Goal: Task Accomplishment & Management: Use online tool/utility

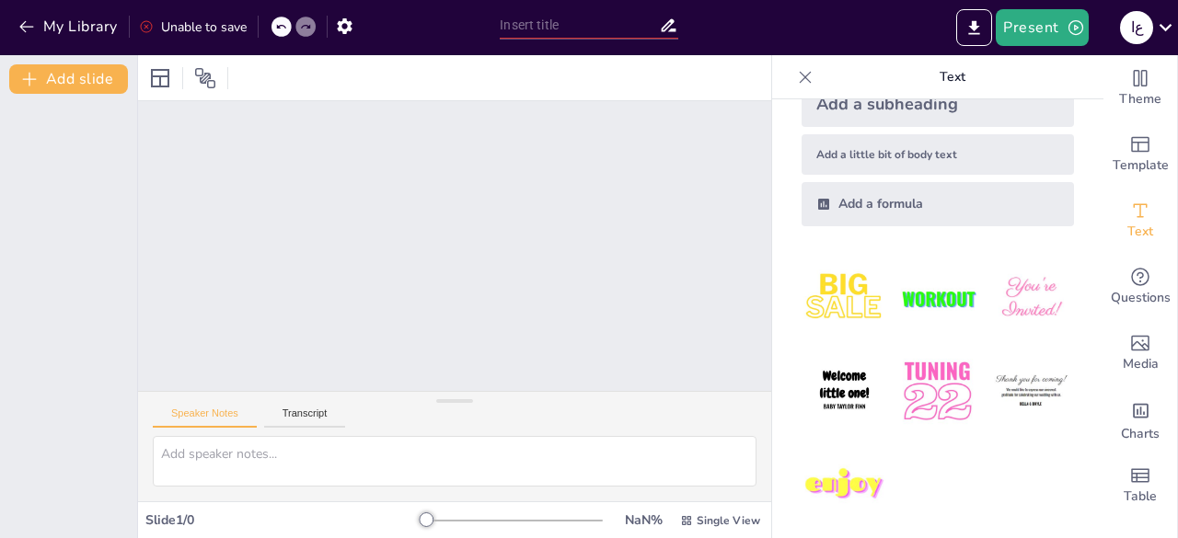
scroll to position [120, 0]
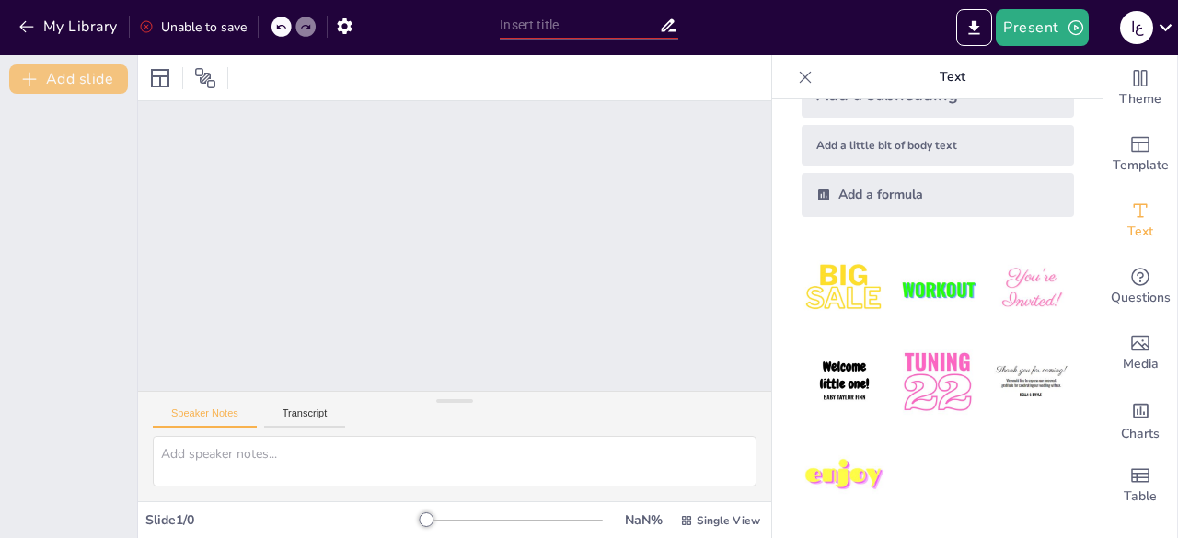
click at [77, 71] on button "Add slide" at bounding box center [68, 78] width 119 height 29
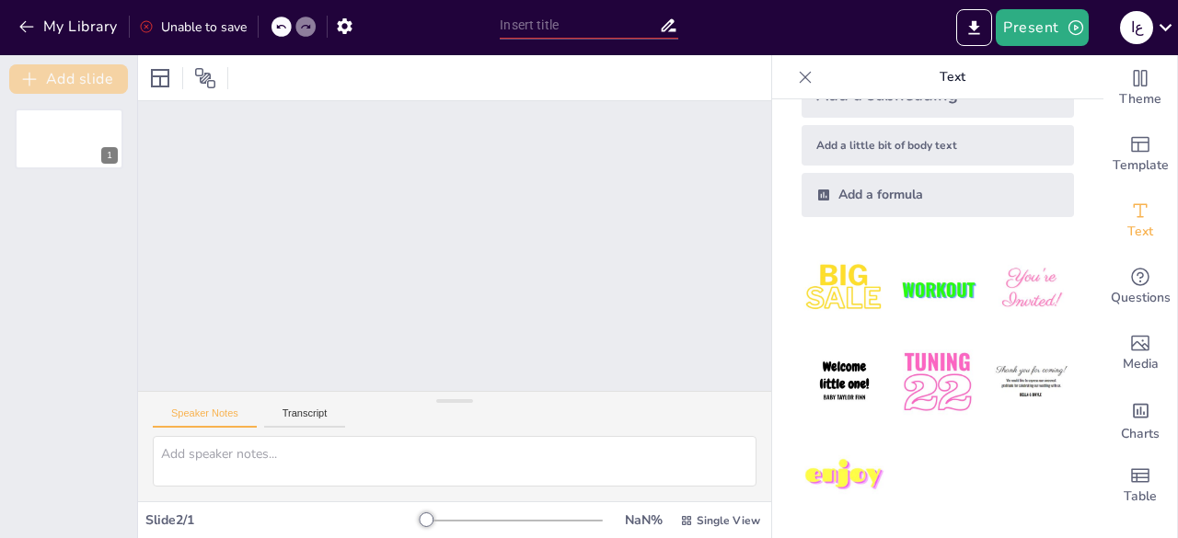
click at [77, 71] on button "Add slide" at bounding box center [68, 78] width 119 height 29
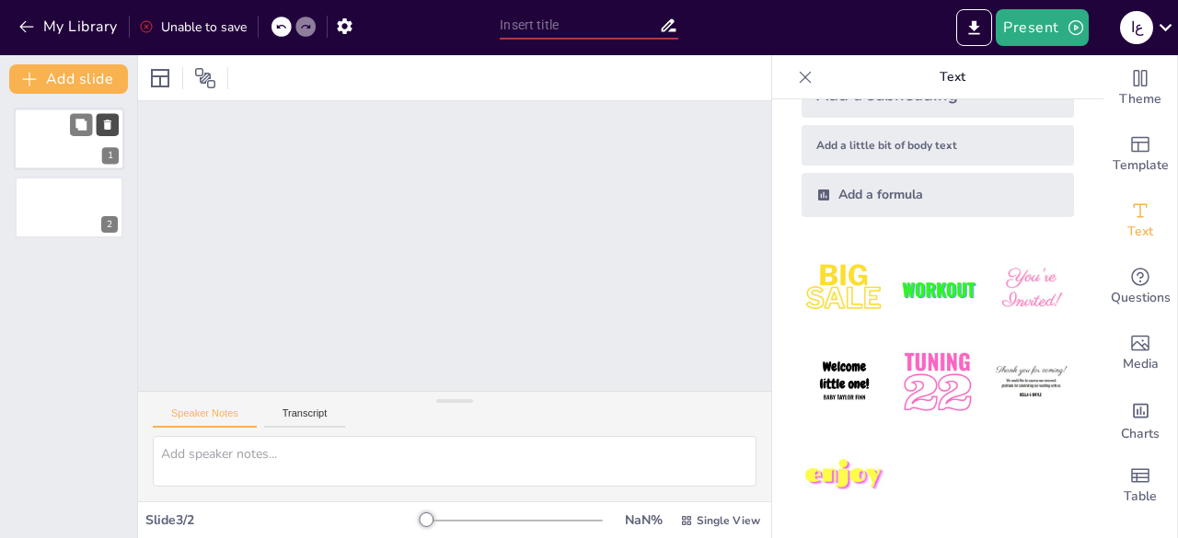
click at [107, 120] on icon at bounding box center [107, 125] width 13 height 13
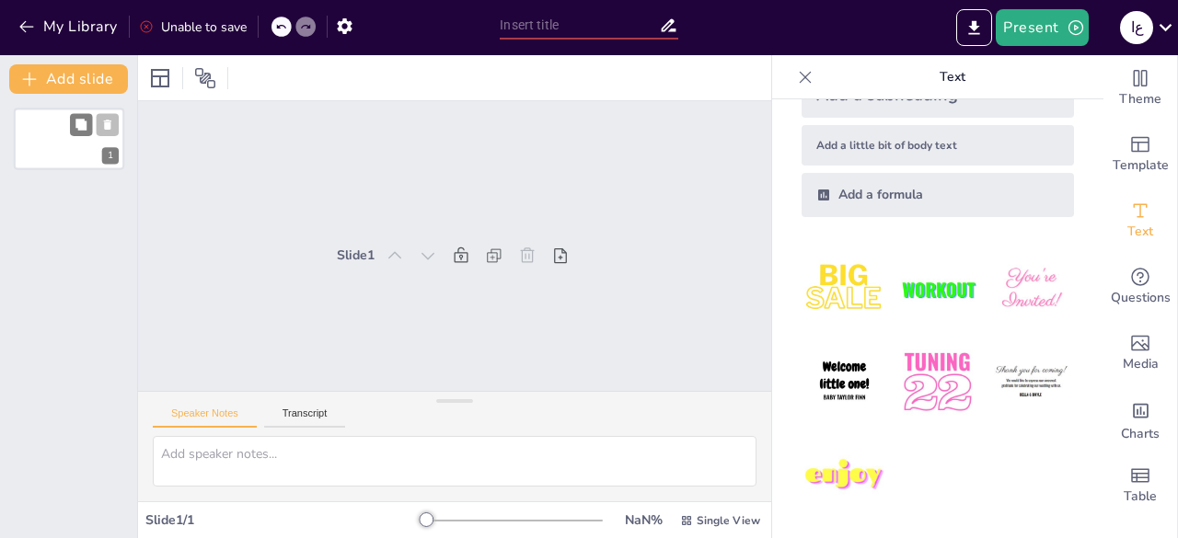
click at [109, 129] on icon at bounding box center [107, 125] width 7 height 10
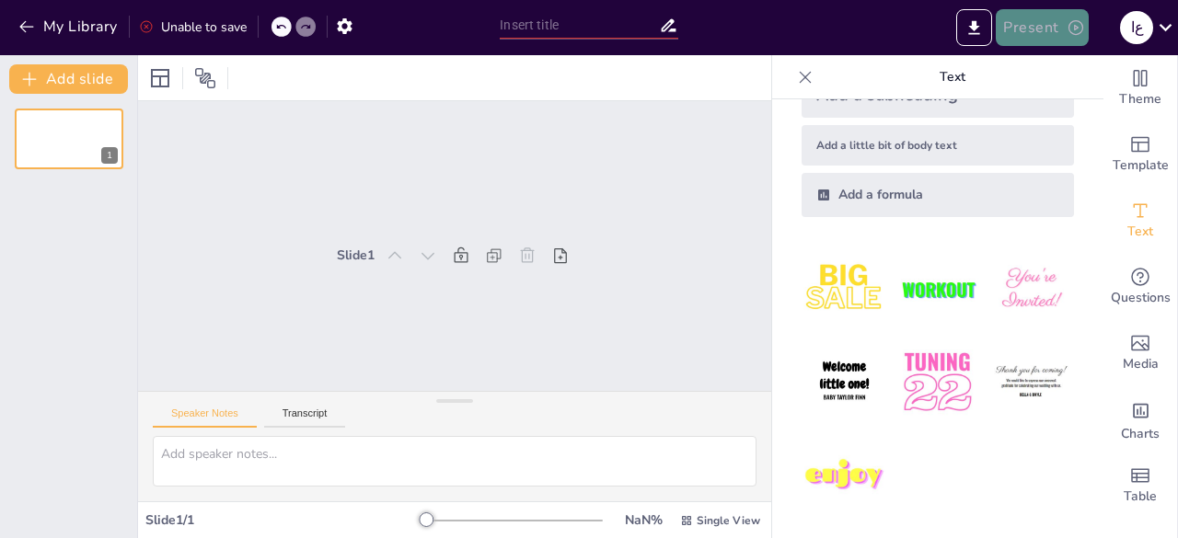
click at [1028, 23] on button "Present" at bounding box center [1042, 27] width 92 height 37
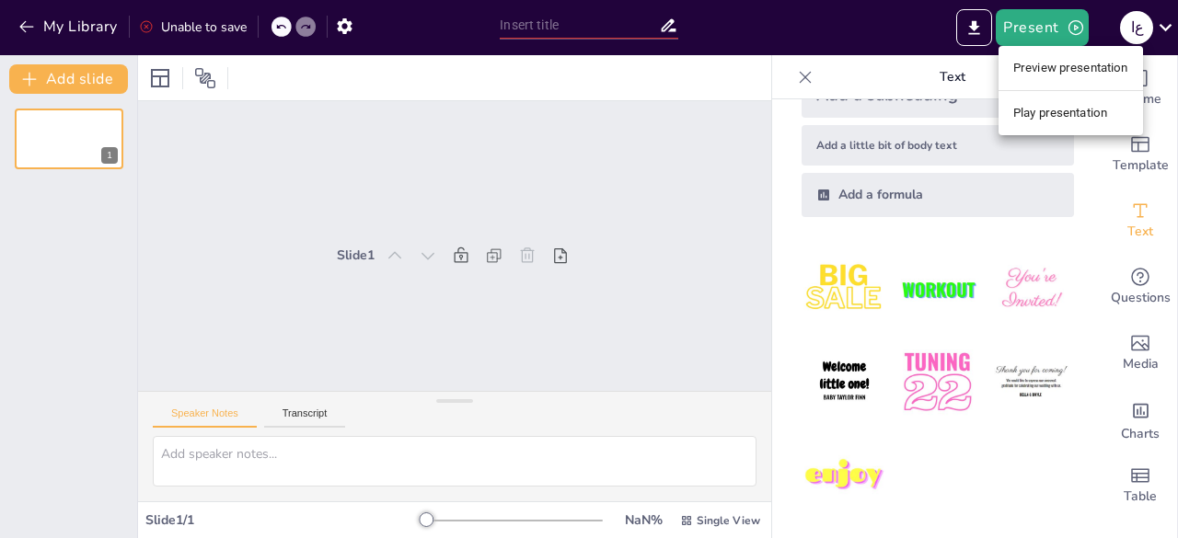
click at [1053, 63] on li "Preview presentation" at bounding box center [1070, 67] width 144 height 29
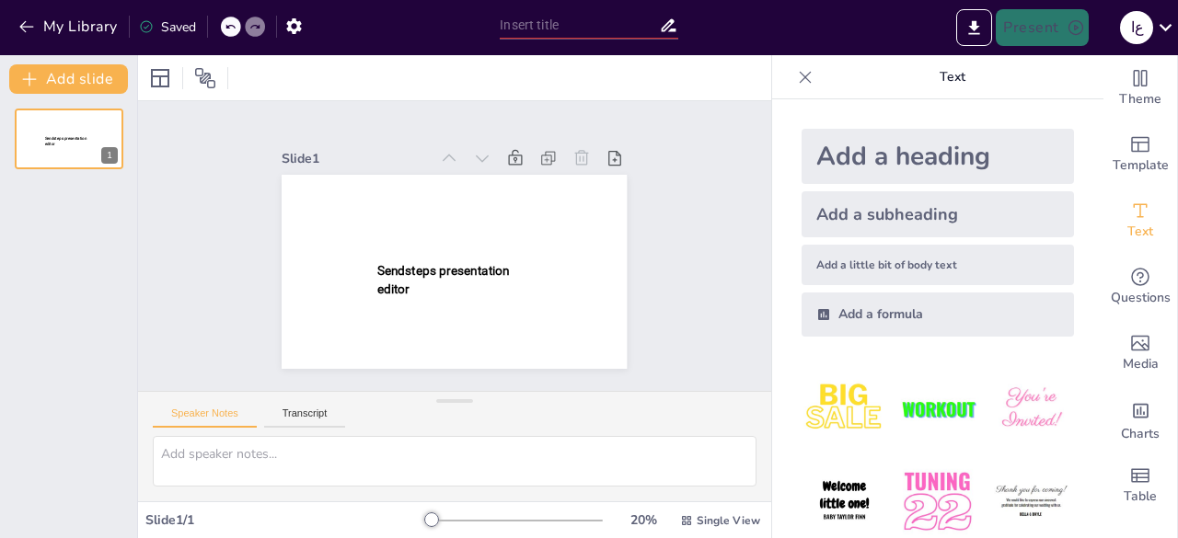
type input "New Sendsteps"
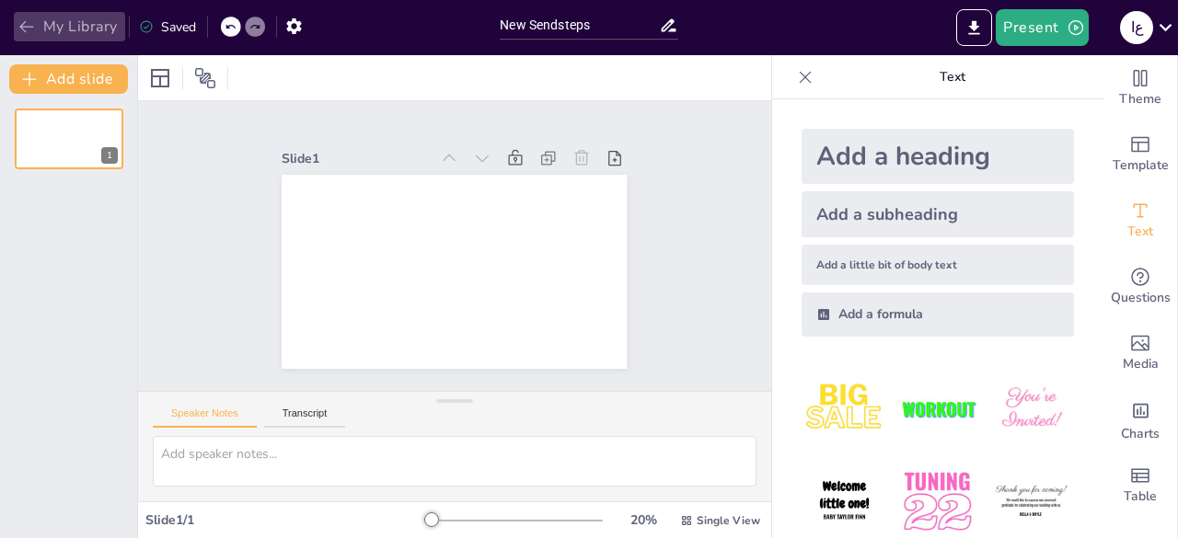
click at [24, 17] on icon "button" at bounding box center [26, 26] width 18 height 18
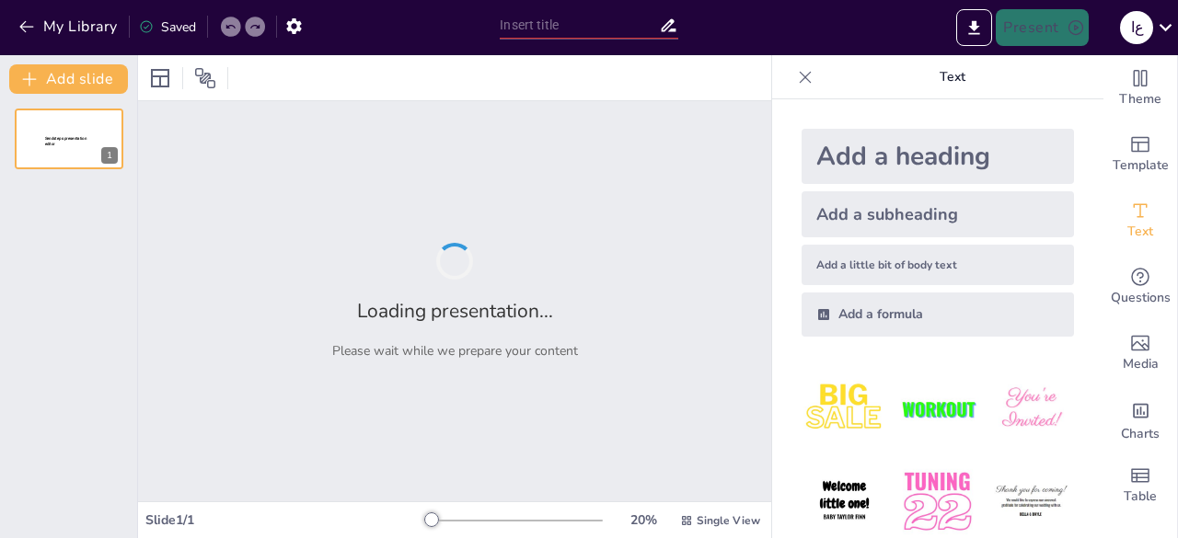
type input "New Sendsteps"
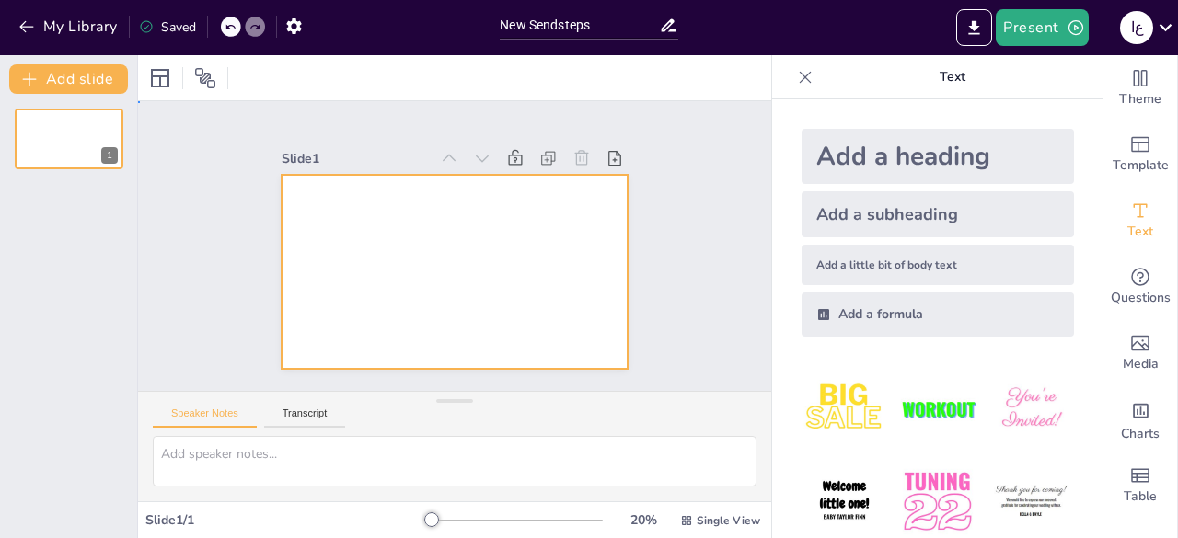
click at [457, 244] on div at bounding box center [446, 271] width 388 height 292
click at [26, 24] on icon "button" at bounding box center [26, 26] width 18 height 18
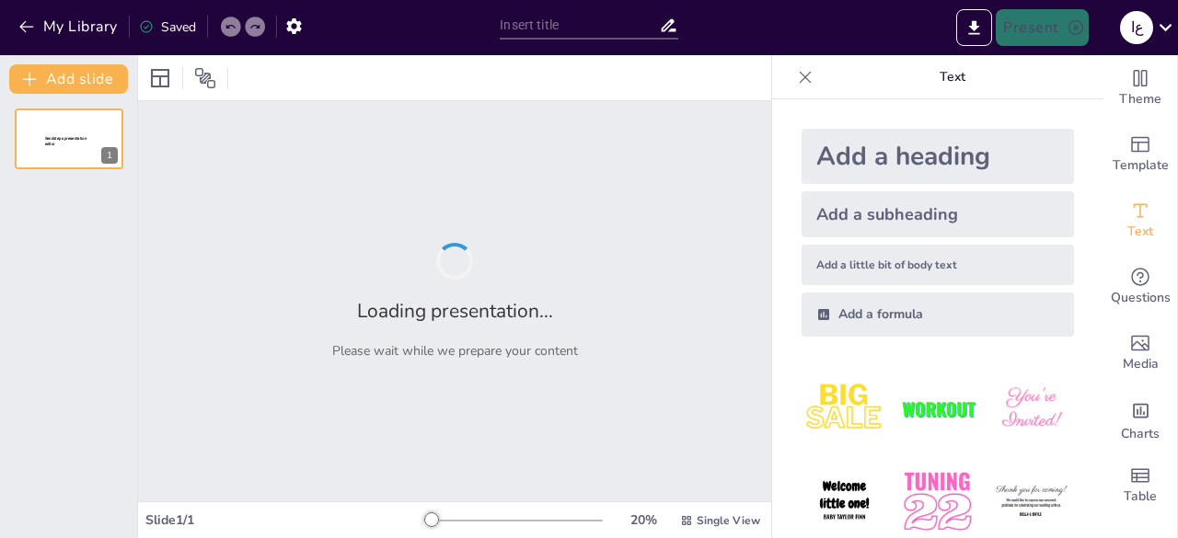
type input "New Sendsteps"
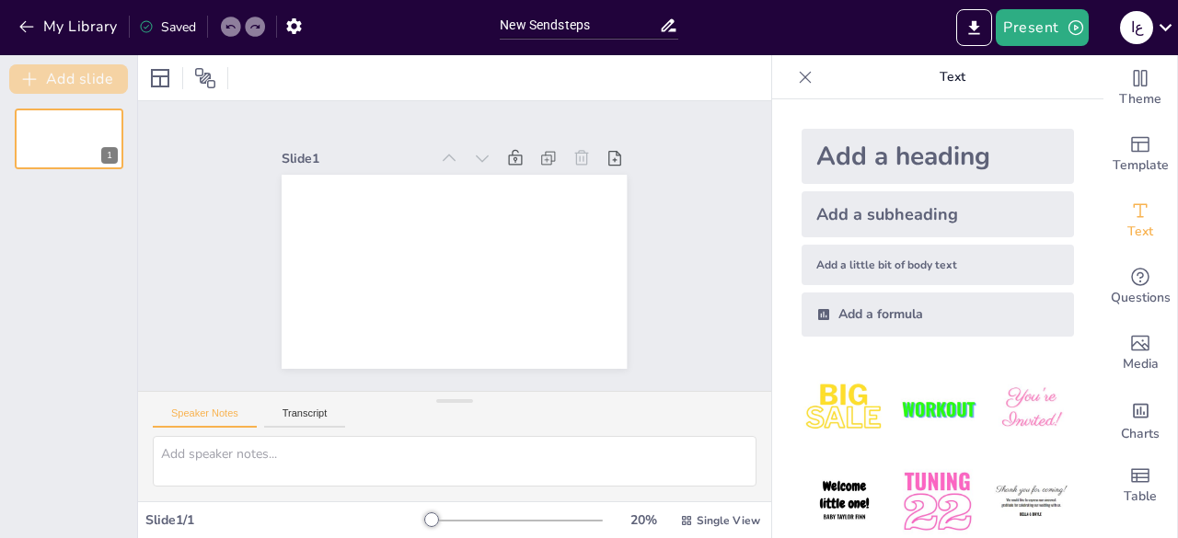
click at [24, 76] on icon "button" at bounding box center [29, 79] width 18 height 18
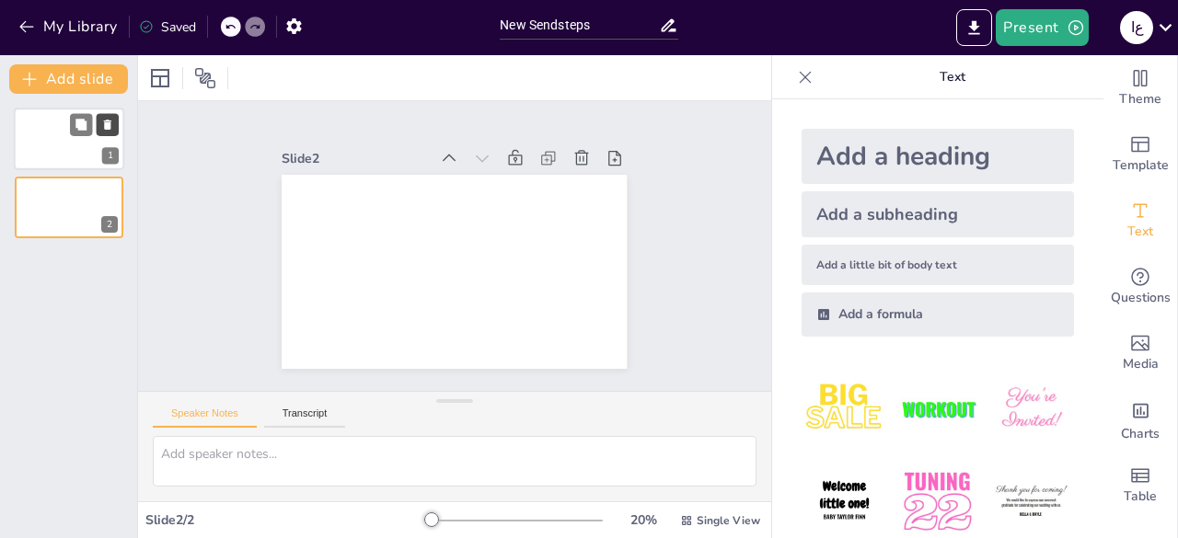
click at [111, 124] on icon at bounding box center [107, 125] width 13 height 13
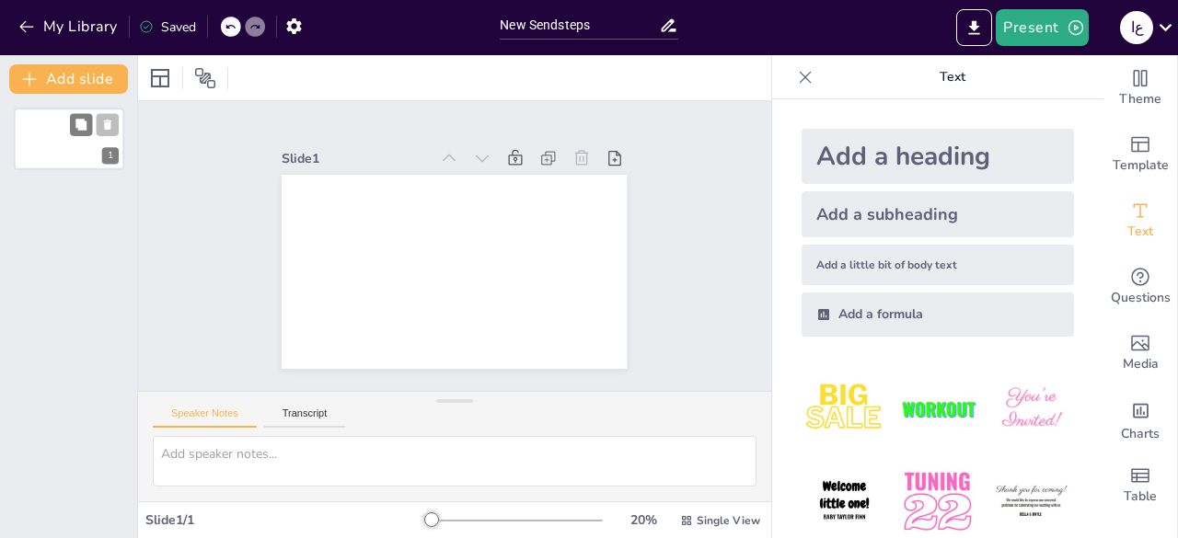
click at [107, 124] on icon at bounding box center [107, 125] width 7 height 10
click at [160, 72] on icon at bounding box center [160, 78] width 22 height 22
click at [203, 77] on icon at bounding box center [205, 78] width 22 height 22
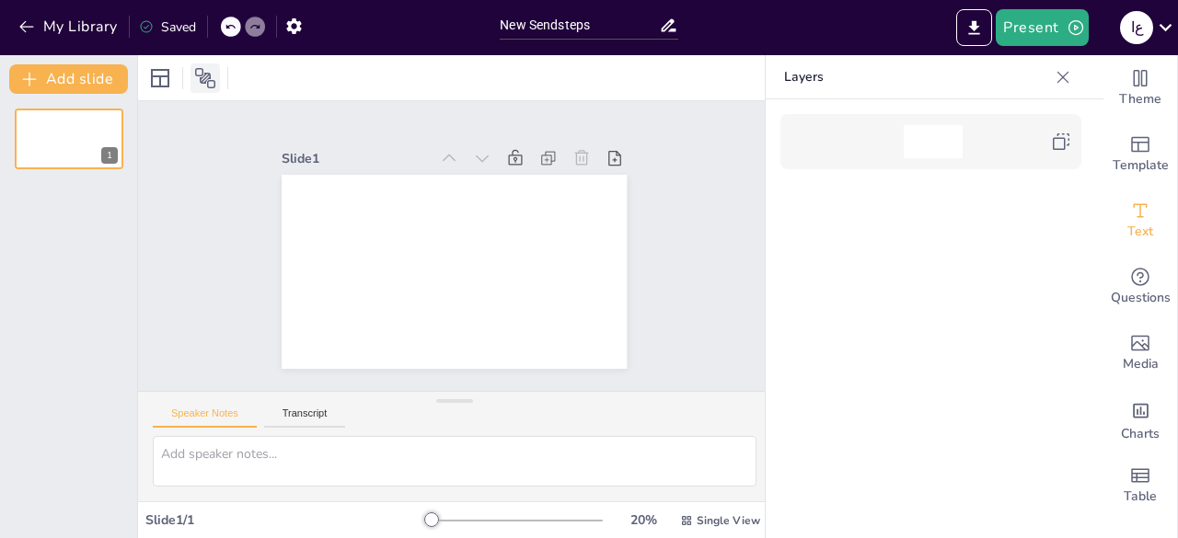
click at [203, 77] on icon at bounding box center [205, 78] width 22 height 22
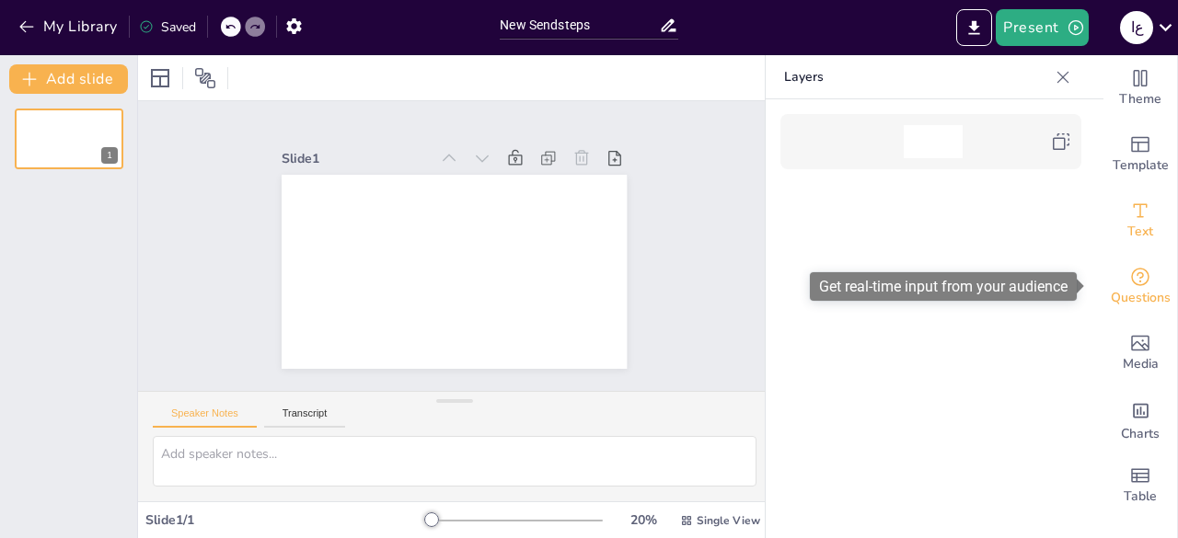
click at [1129, 282] on icon "Get real-time input from your audience" at bounding box center [1140, 277] width 22 height 22
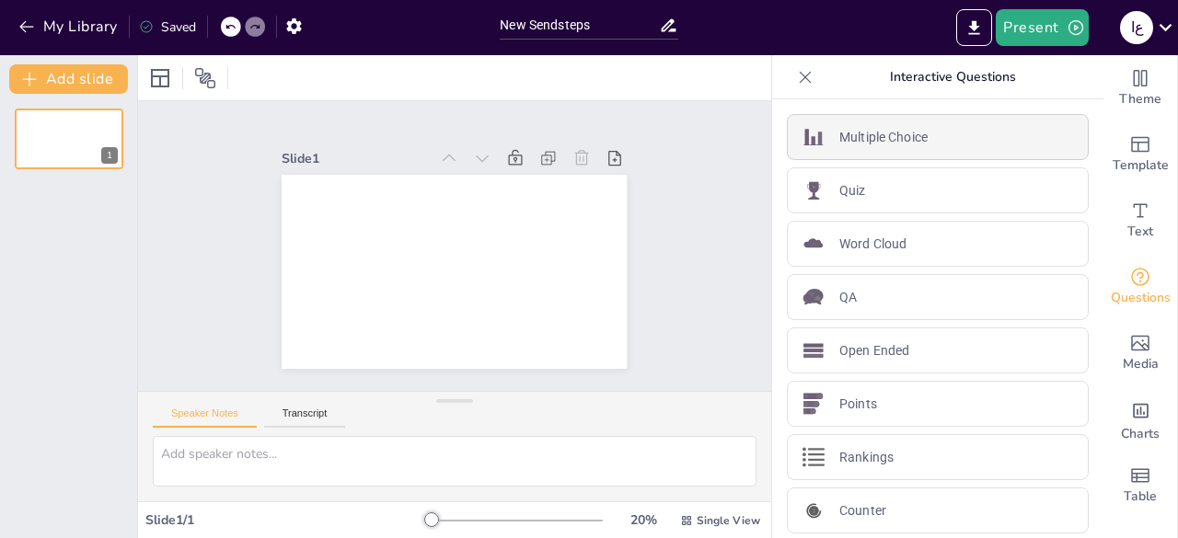
click at [841, 135] on p "Multiple Choice" at bounding box center [883, 137] width 88 height 19
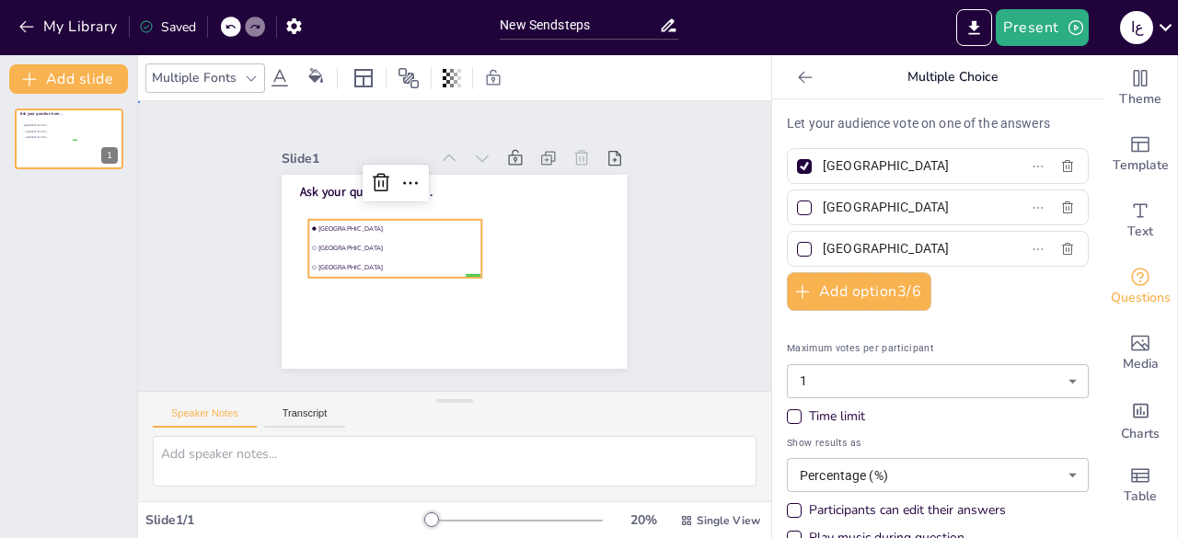
click at [219, 190] on div "Slide 1 Ask your question here... false | editor Amsterdam Rotterdam The Hague" at bounding box center [454, 247] width 471 height 692
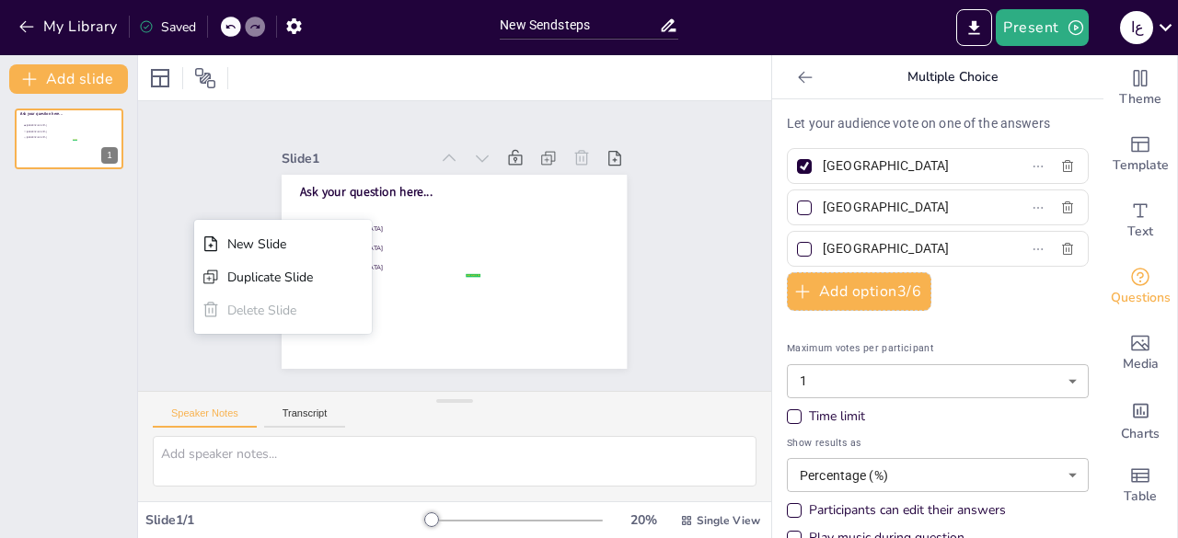
click at [182, 132] on div "Slide 1 Ask your question here... false | editor Amsterdam Rotterdam The Hague …" at bounding box center [454, 245] width 664 height 639
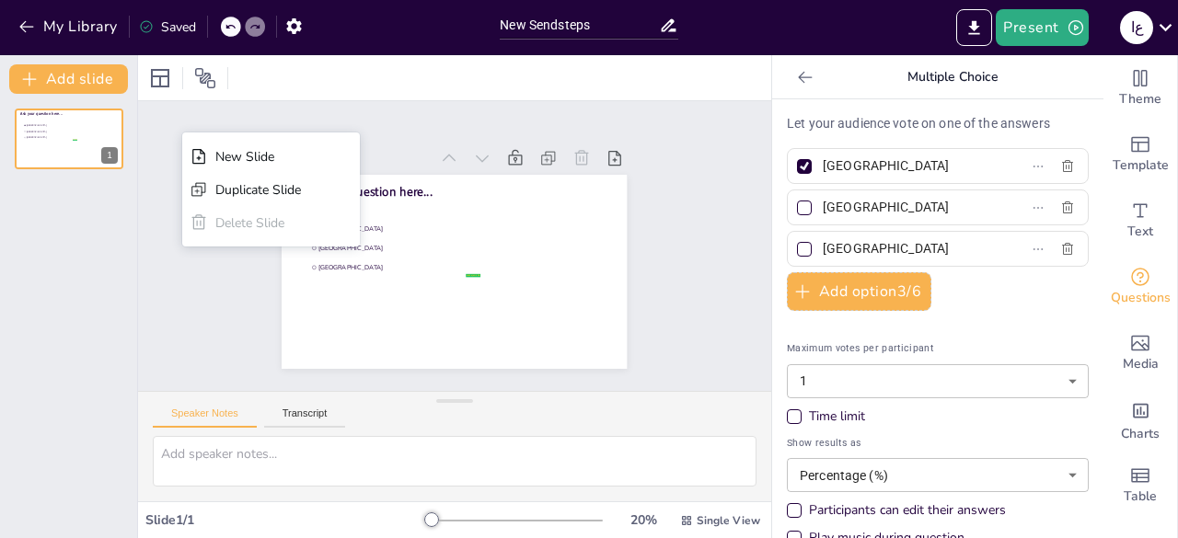
click at [346, 124] on div "Slide 1 Ask your question here... false | editor Amsterdam Rotterdam The Hague" at bounding box center [454, 246] width 413 height 420
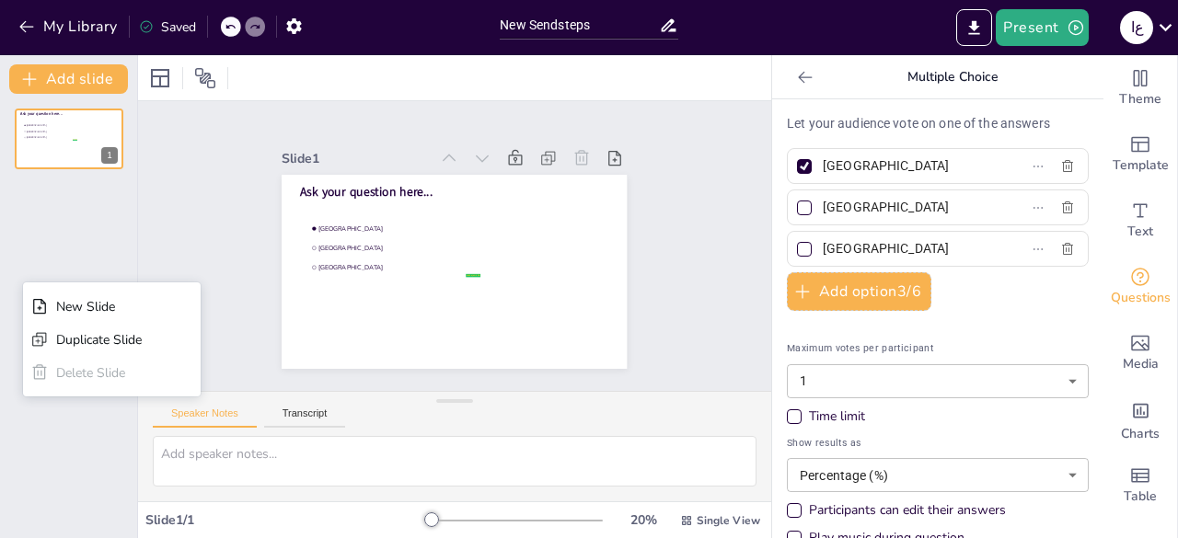
click at [184, 248] on div "Slide 1 Ask your question here... false | editor Amsterdam Rotterdam The Hague" at bounding box center [454, 246] width 606 height 683
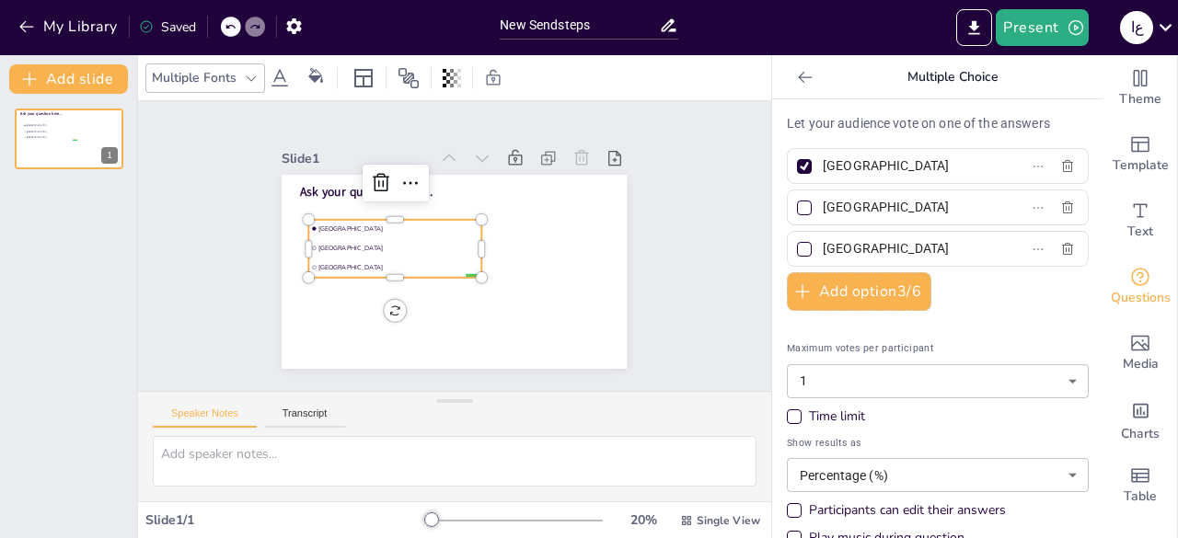
click at [426, 235] on li "[GEOGRAPHIC_DATA]" at bounding box center [505, 215] width 158 height 102
click at [668, 26] on icon at bounding box center [668, 25] width 15 height 13
click at [398, 219] on span "[GEOGRAPHIC_DATA]" at bounding box center [441, 189] width 87 height 143
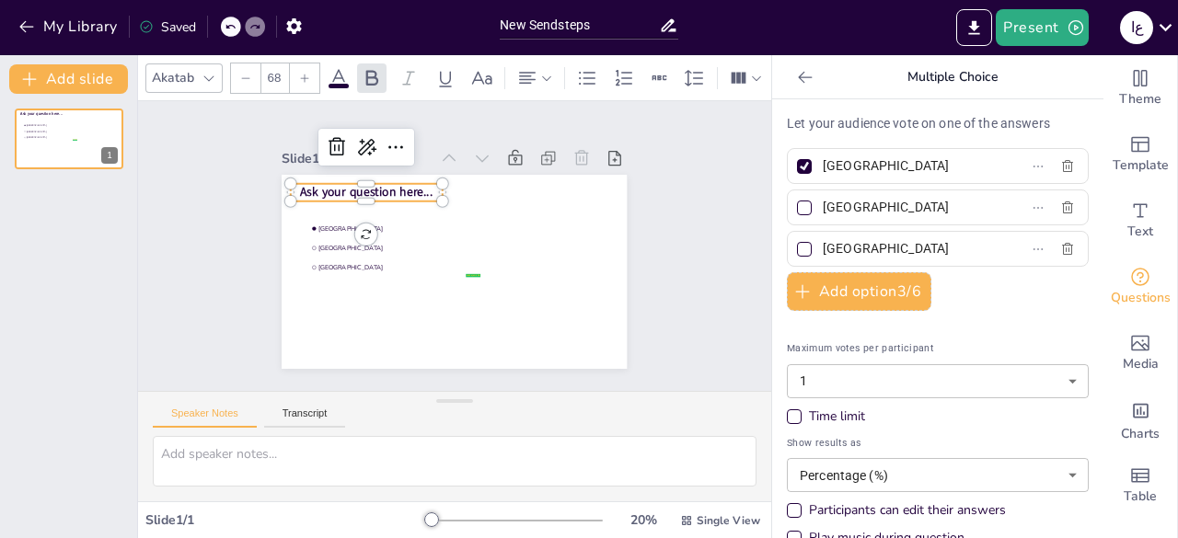
click at [493, 224] on span "Ask your question here..." at bounding box center [557, 258] width 128 height 69
click at [412, 182] on span "Ask your question here..." at bounding box center [396, 160] width 128 height 69
click at [505, 189] on span "Ask your question here..." at bounding box center [545, 196] width 81 height 123
click at [414, 189] on span "Ask your question here..." at bounding box center [414, 151] width 117 height 92
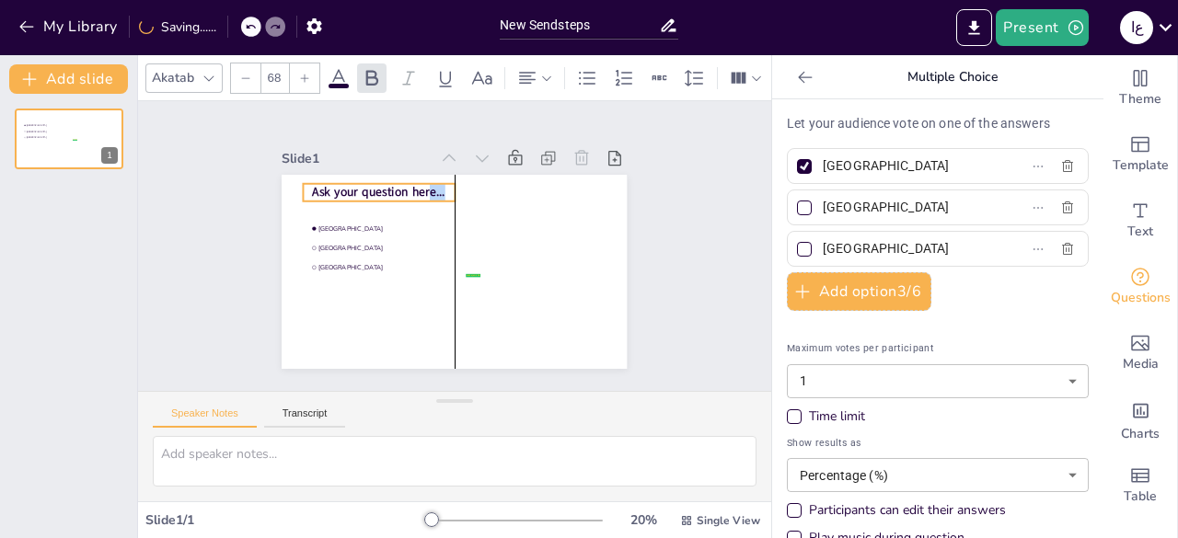
drag, startPoint x: 413, startPoint y: 182, endPoint x: 423, endPoint y: 182, distance: 10.1
click at [410, 223] on span "Ask your question here..." at bounding box center [369, 284] width 81 height 123
click at [418, 183] on span "Ask your question here..." at bounding box center [437, 159] width 109 height 101
click at [418, 183] on span "Ask your question here..." at bounding box center [420, 164] width 123 height 81
click at [431, 183] on span "Ask your question here..." at bounding box center [447, 157] width 101 height 109
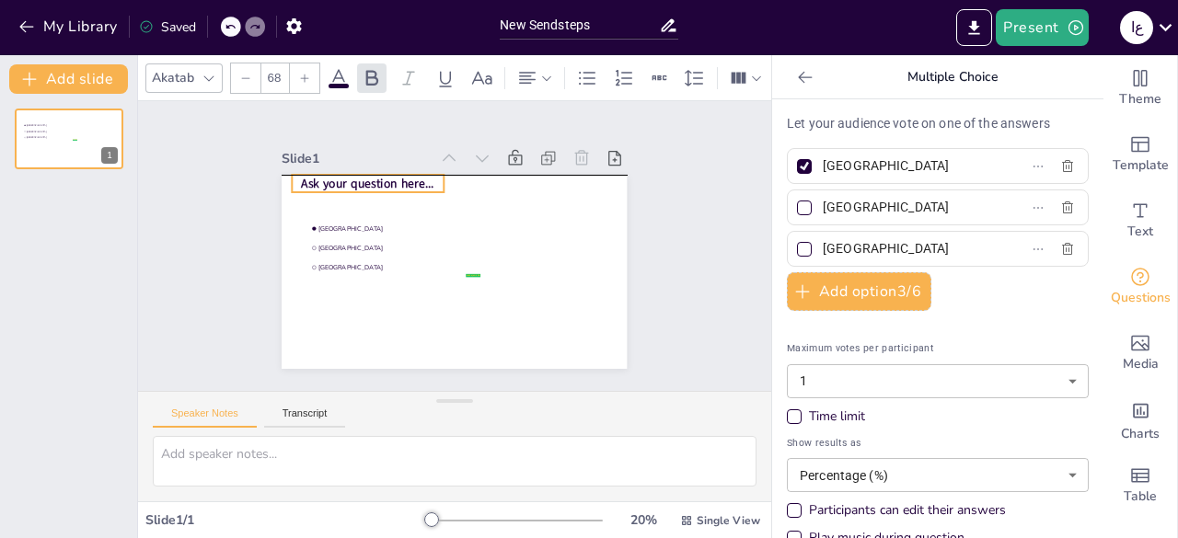
drag, startPoint x: 431, startPoint y: 183, endPoint x: 420, endPoint y: 178, distance: 12.0
click at [512, 178] on span "Ask your question here..." at bounding box center [546, 193] width 69 height 128
click at [446, 181] on span "Ask your question here..." at bounding box center [480, 151] width 69 height 128
drag, startPoint x: 423, startPoint y: 181, endPoint x: 432, endPoint y: 188, distance: 11.2
click at [432, 188] on div "false | editor Amsterdam Rotterdam The Hague Ask your question here..." at bounding box center [465, 221] width 395 height 317
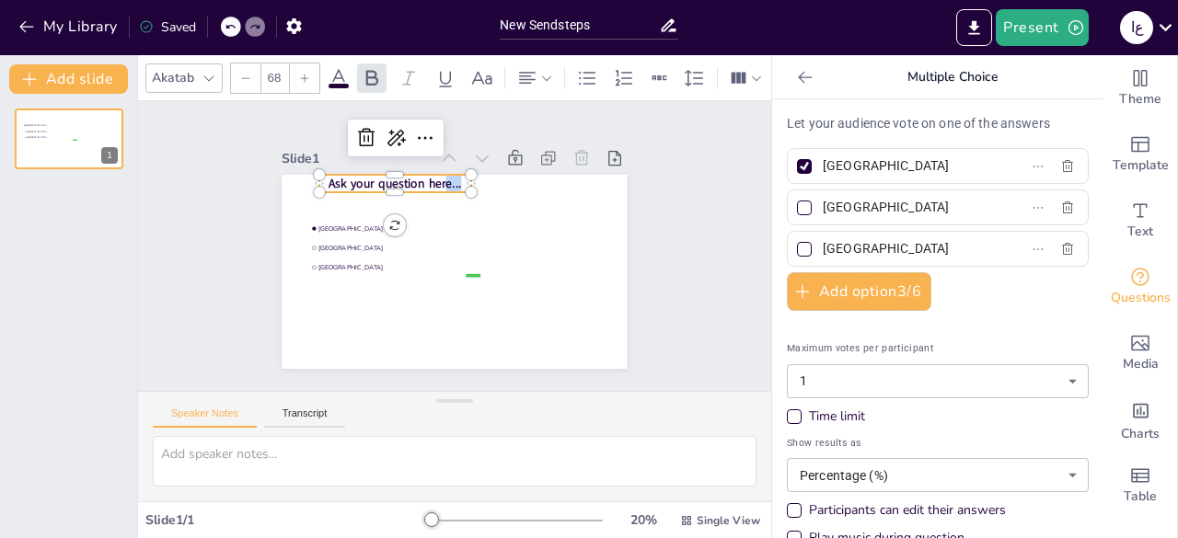
click at [504, 176] on span "Ask your question here..." at bounding box center [532, 210] width 57 height 132
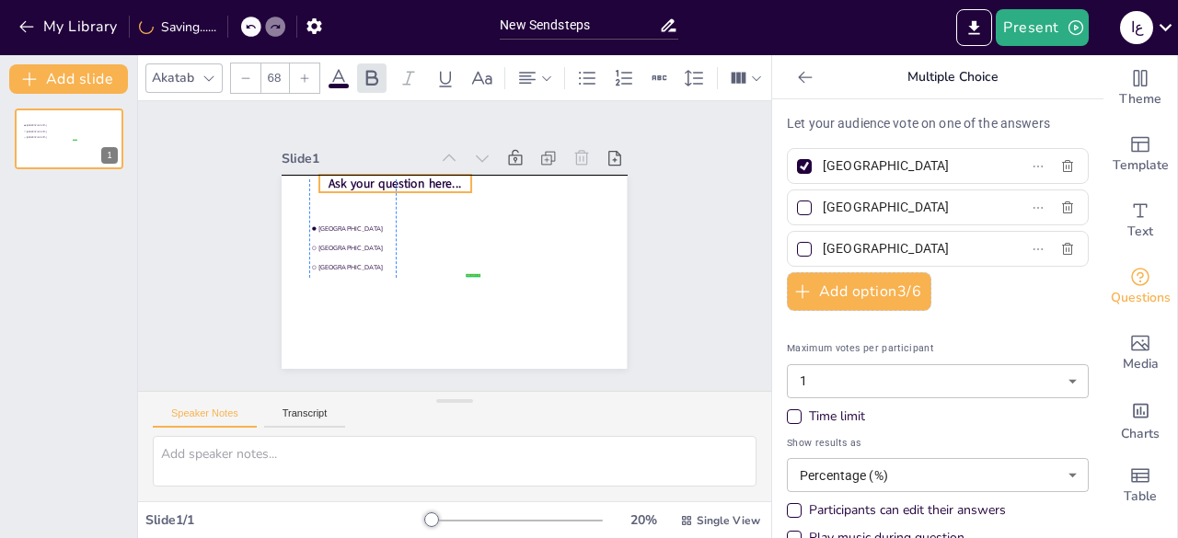
click at [486, 202] on span "Ask your question here..." at bounding box center [540, 252] width 109 height 101
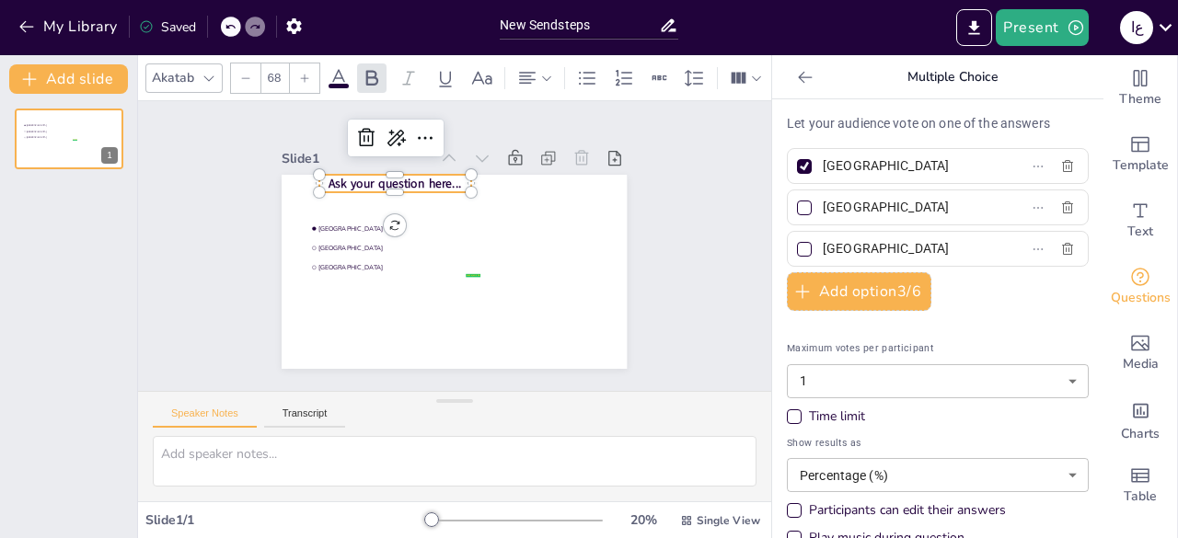
click at [428, 262] on span "Ask your question here..." at bounding box center [420, 326] width 69 height 128
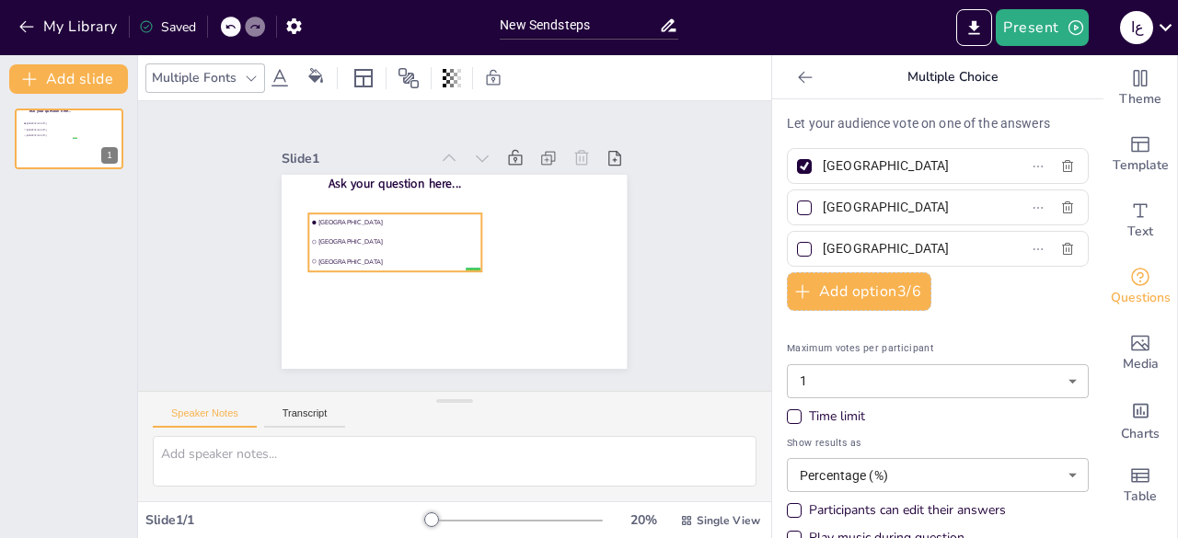
click at [437, 242] on li "[GEOGRAPHIC_DATA]" at bounding box center [488, 197] width 102 height 158
click at [871, 164] on input "[GEOGRAPHIC_DATA]" at bounding box center [908, 166] width 171 height 27
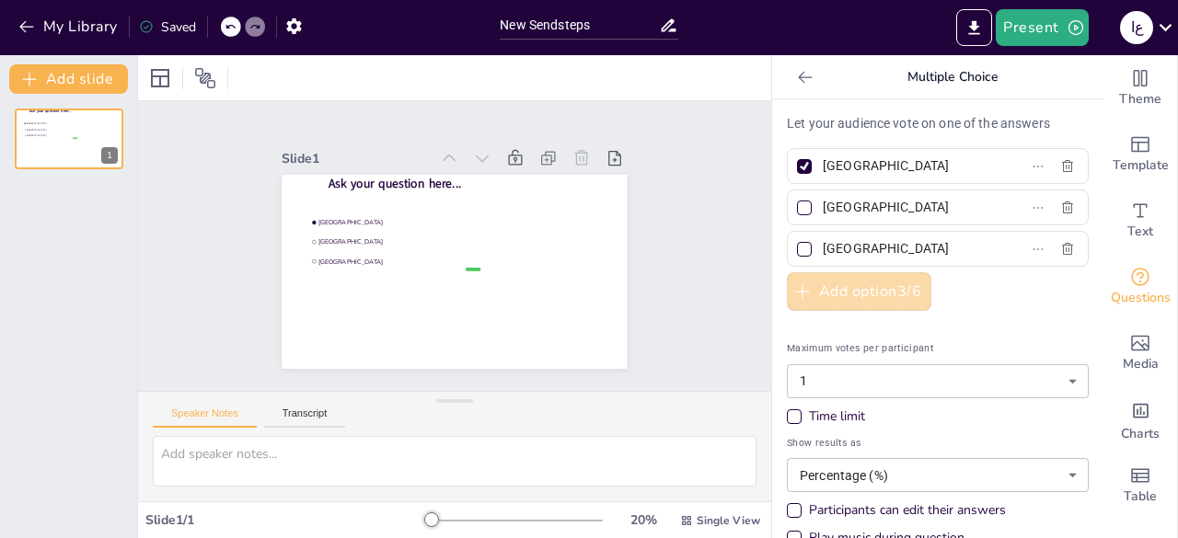
click at [864, 284] on button "Add option 3 / 6" at bounding box center [859, 291] width 144 height 39
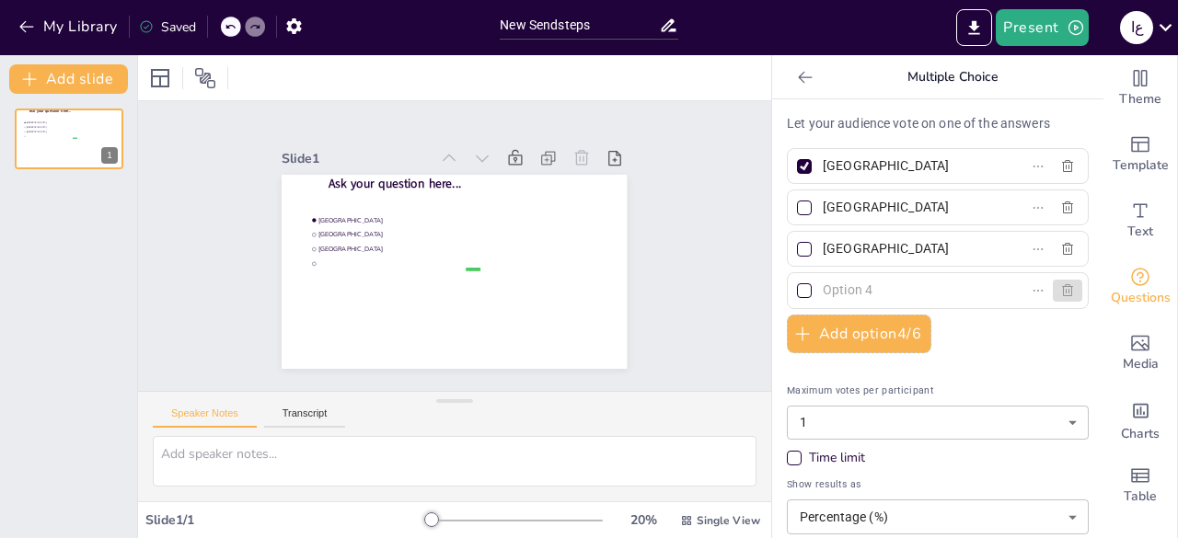
click at [1062, 284] on icon "button" at bounding box center [1067, 290] width 11 height 12
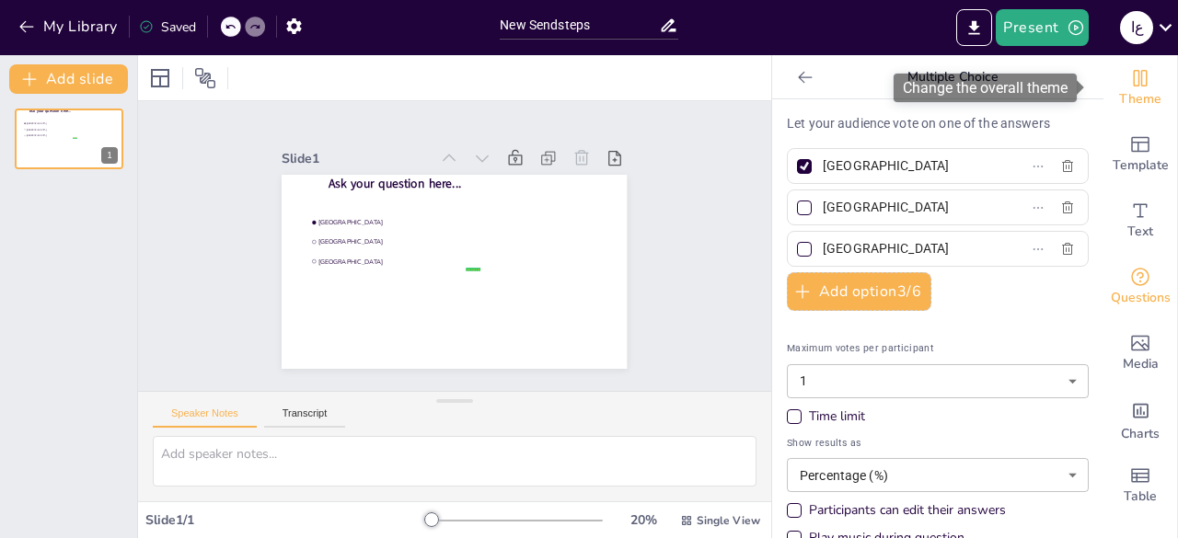
click at [1129, 78] on icon "Change the overall theme" at bounding box center [1140, 78] width 22 height 22
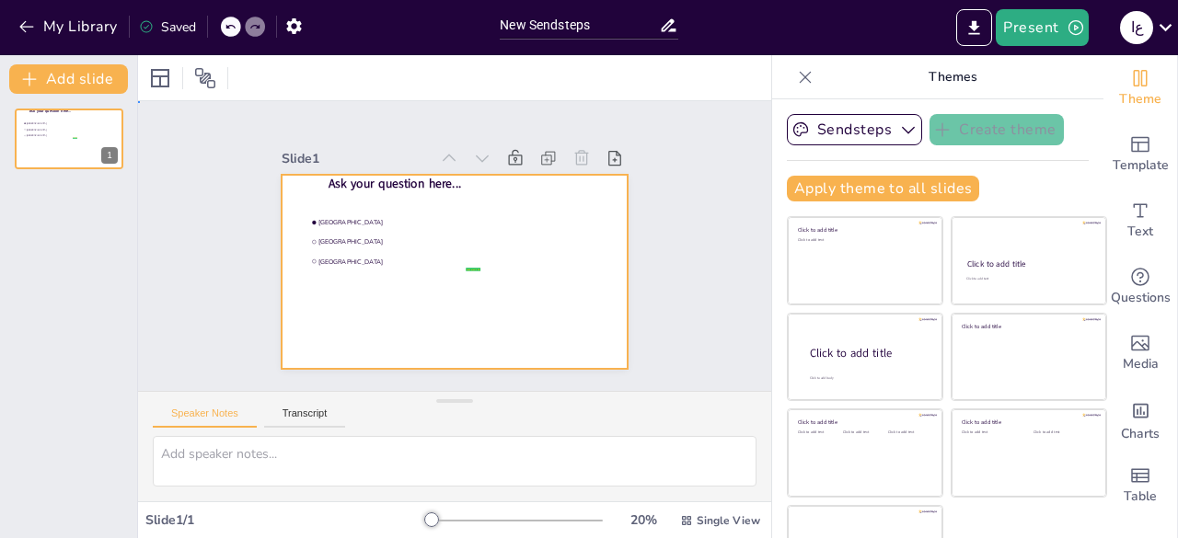
click at [544, 305] on div at bounding box center [429, 243] width 229 height 363
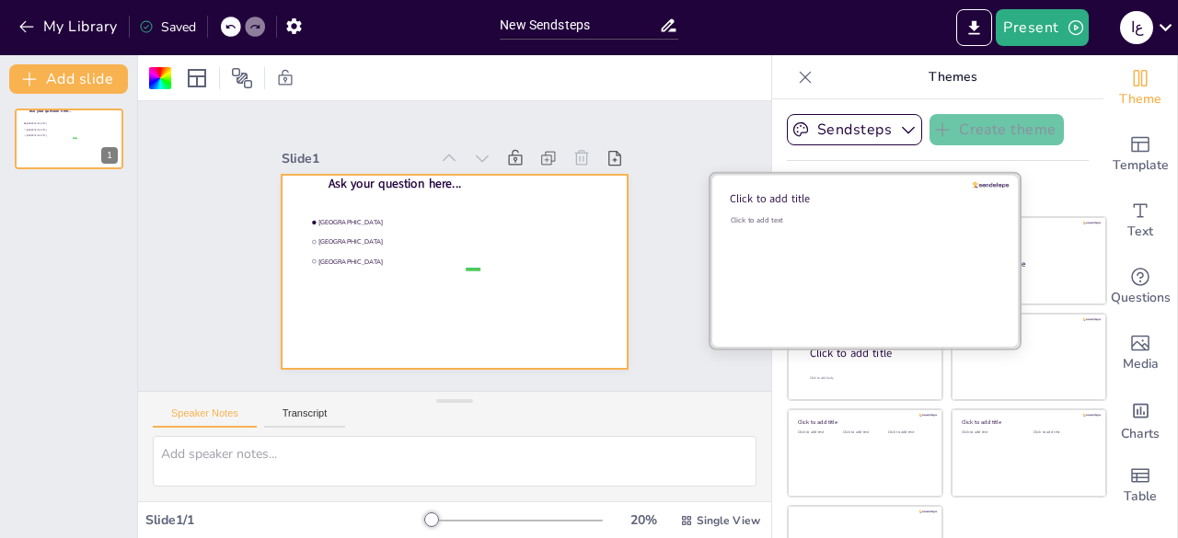
click at [802, 235] on div "Click to add text" at bounding box center [862, 272] width 263 height 114
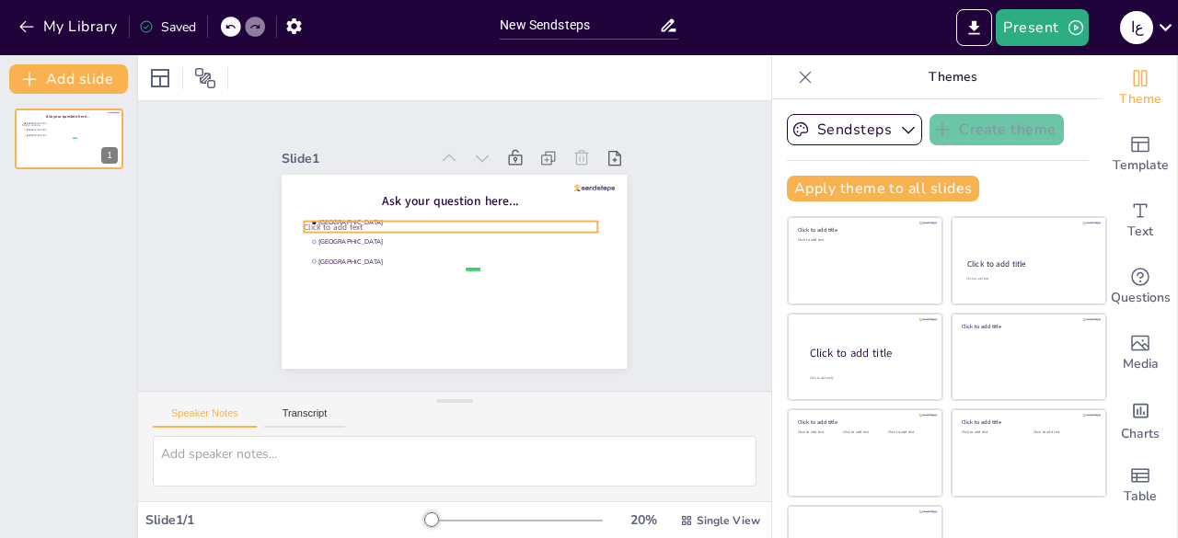
click at [377, 222] on p "Click to add text" at bounding box center [468, 232] width 182 height 244
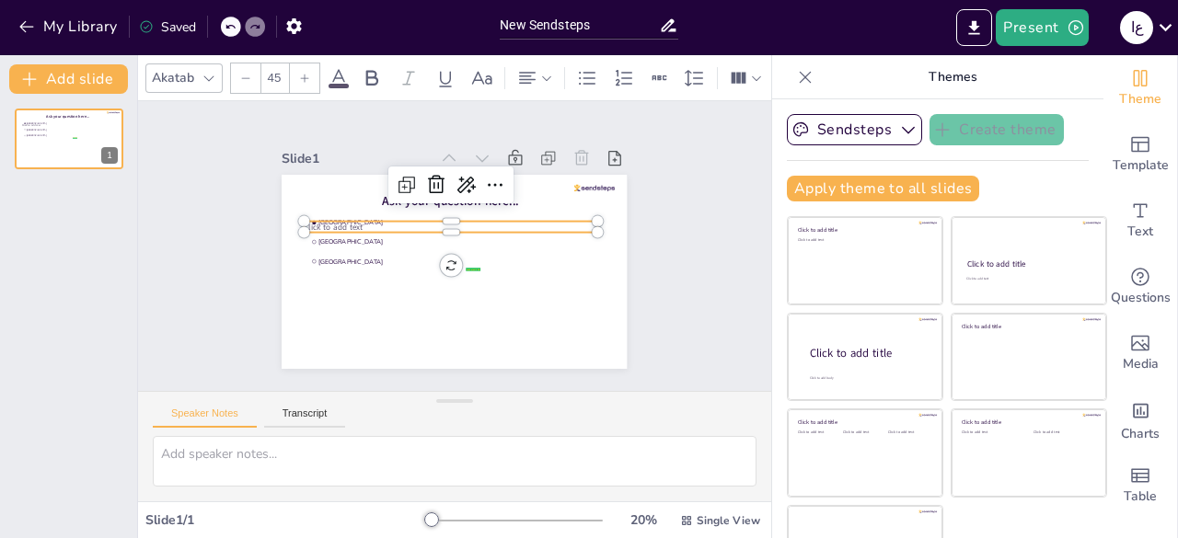
click at [423, 220] on p "Click to add text" at bounding box center [473, 249] width 101 height 282
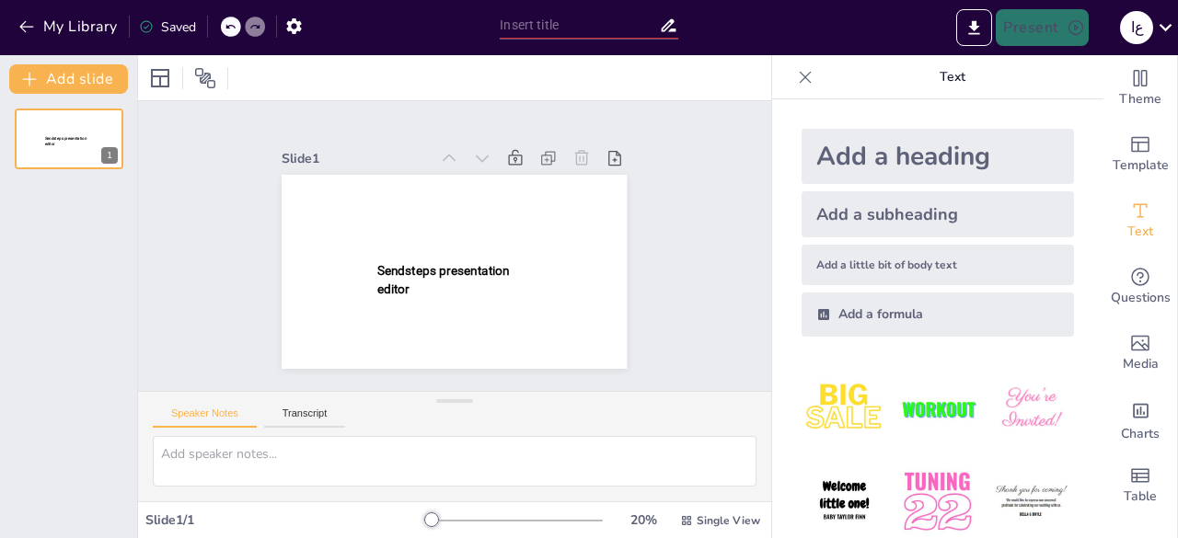
type input "New Sendsteps"
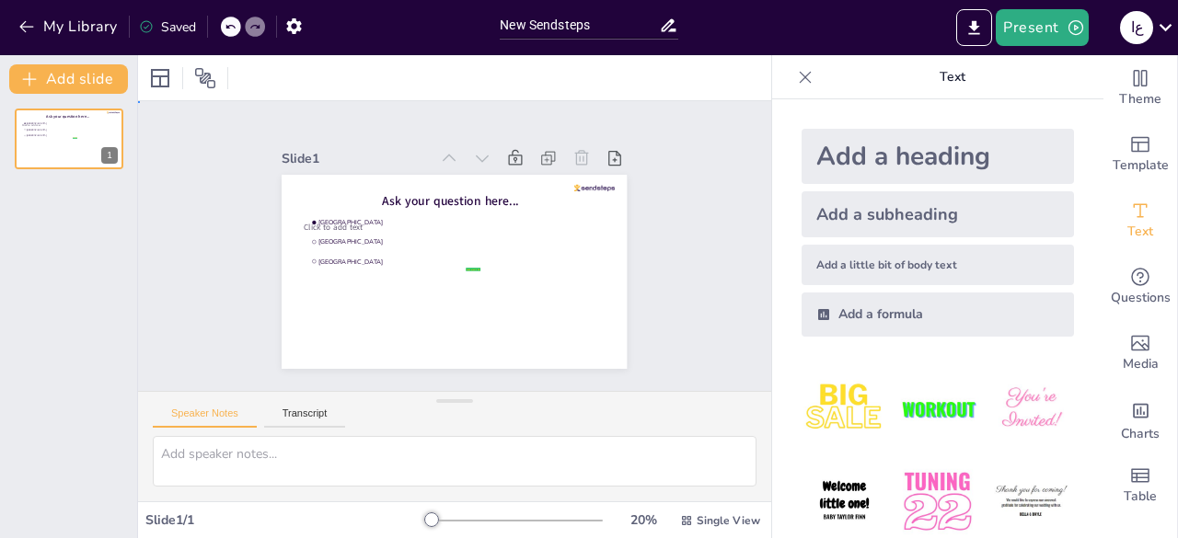
click at [241, 150] on div "Slide 1 Ask your question here... false | editor [GEOGRAPHIC_DATA] [GEOGRAPHIC_…" at bounding box center [454, 246] width 448 height 246
click at [300, 29] on icon "button" at bounding box center [293, 26] width 15 height 16
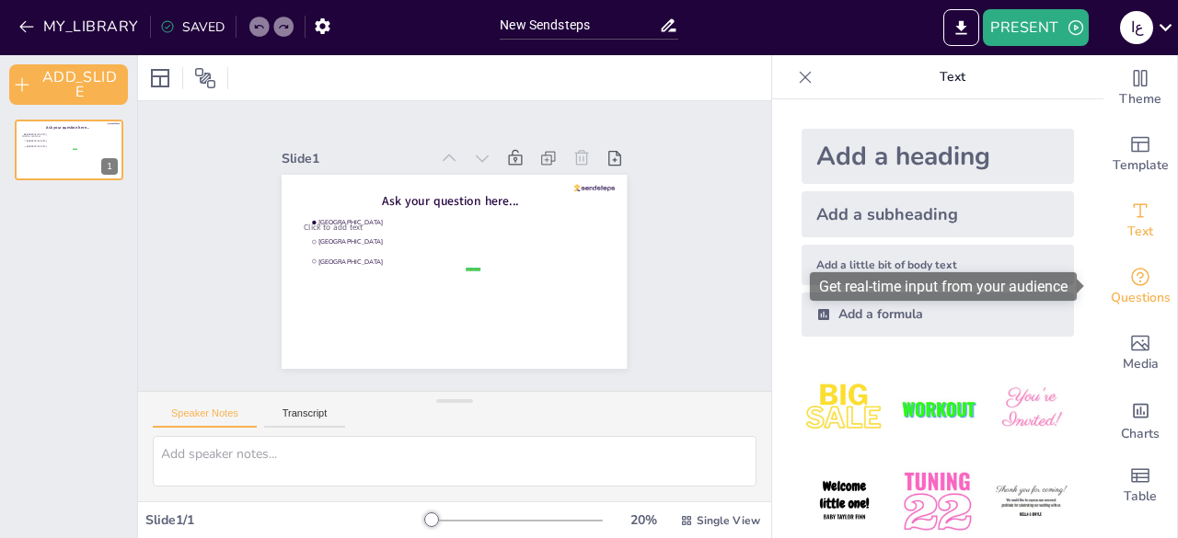
click at [1131, 284] on icon "Get real-time input from your audience" at bounding box center [1140, 277] width 18 height 18
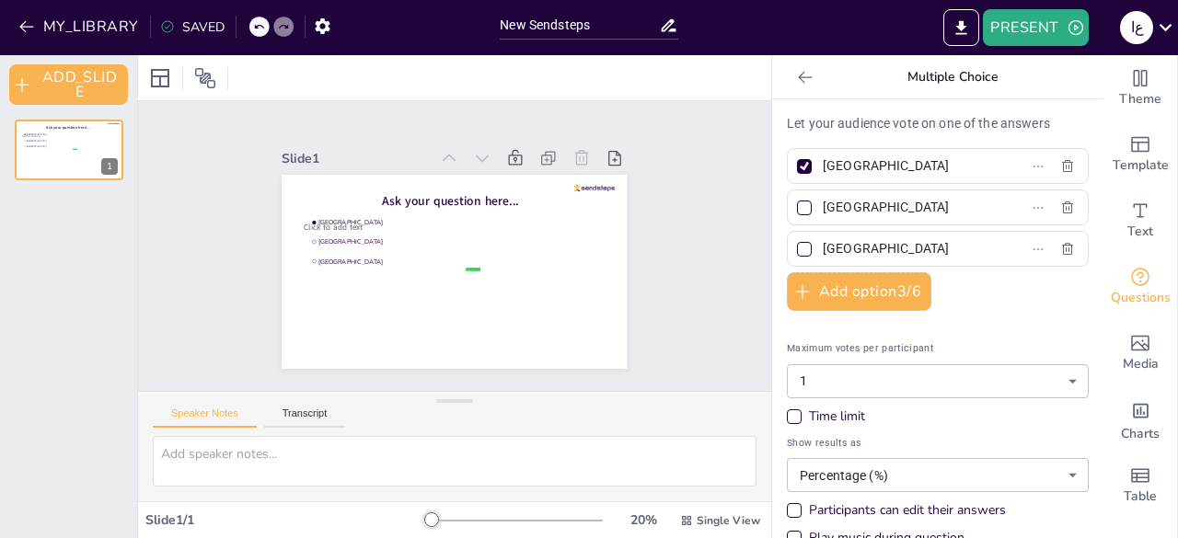
click at [790, 67] on div at bounding box center [804, 77] width 29 height 29
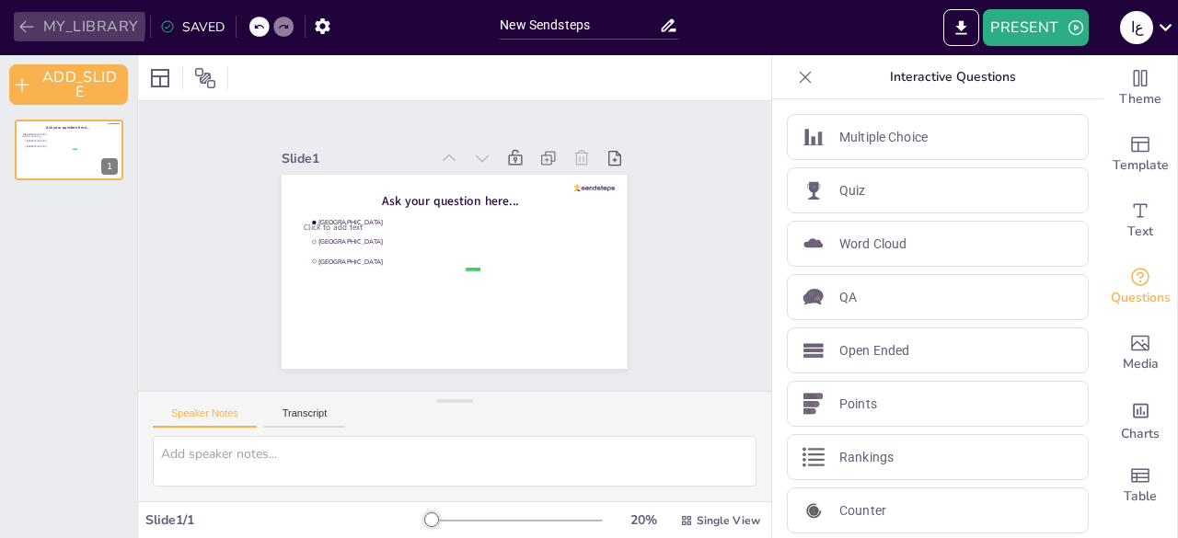
click at [15, 25] on button "MY_LIBRARY" at bounding box center [80, 26] width 132 height 29
